Goal: Task Accomplishment & Management: Manage account settings

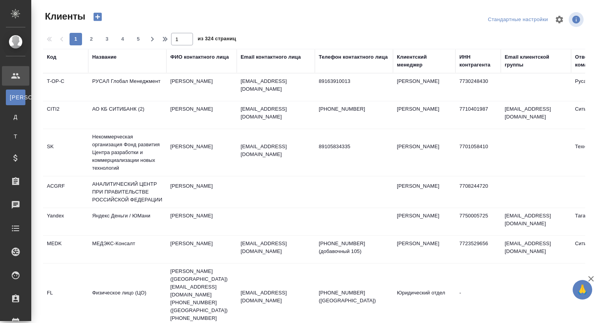
select select "RU"
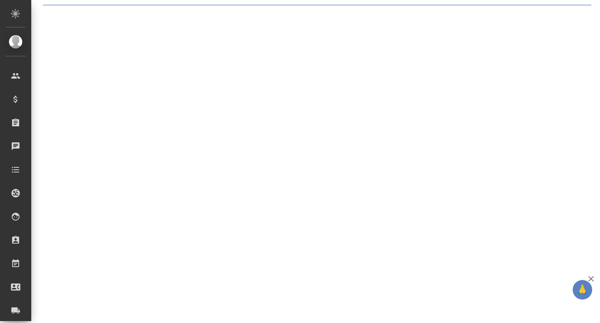
select select "RU"
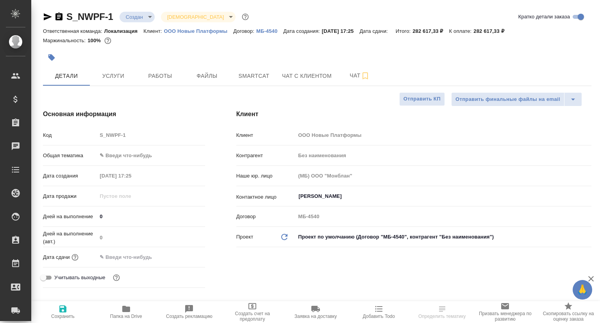
type input "Касаткина Александра"
type textarea "x"
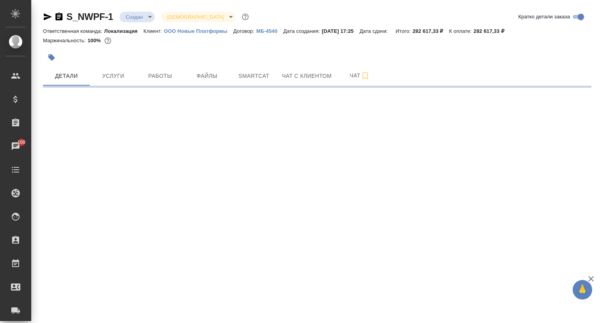
select select "RU"
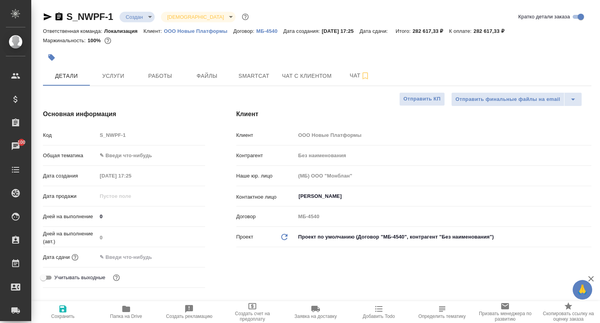
type textarea "x"
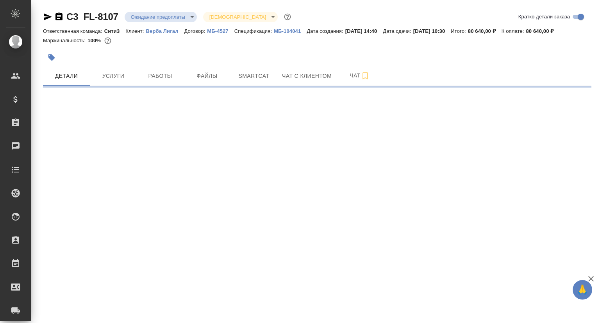
select select "RU"
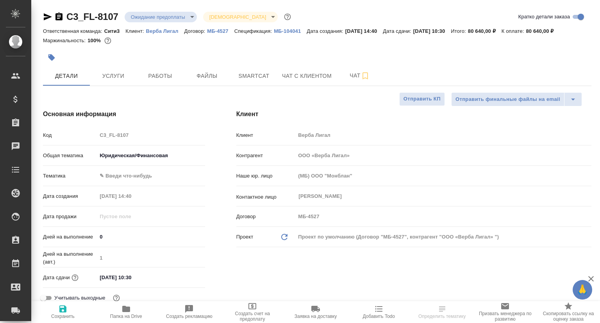
type textarea "x"
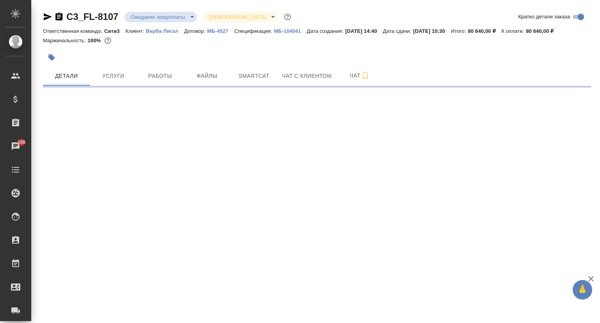
select select "RU"
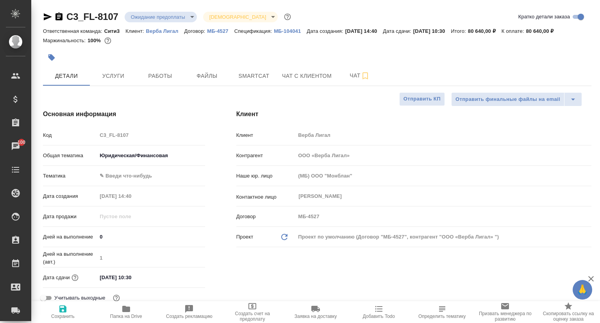
type textarea "x"
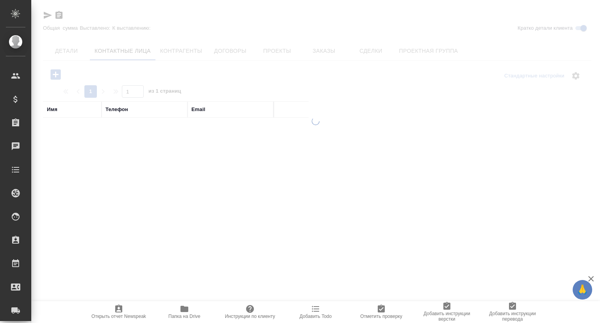
select select "RU"
